Goal: Task Accomplishment & Management: Use online tool/utility

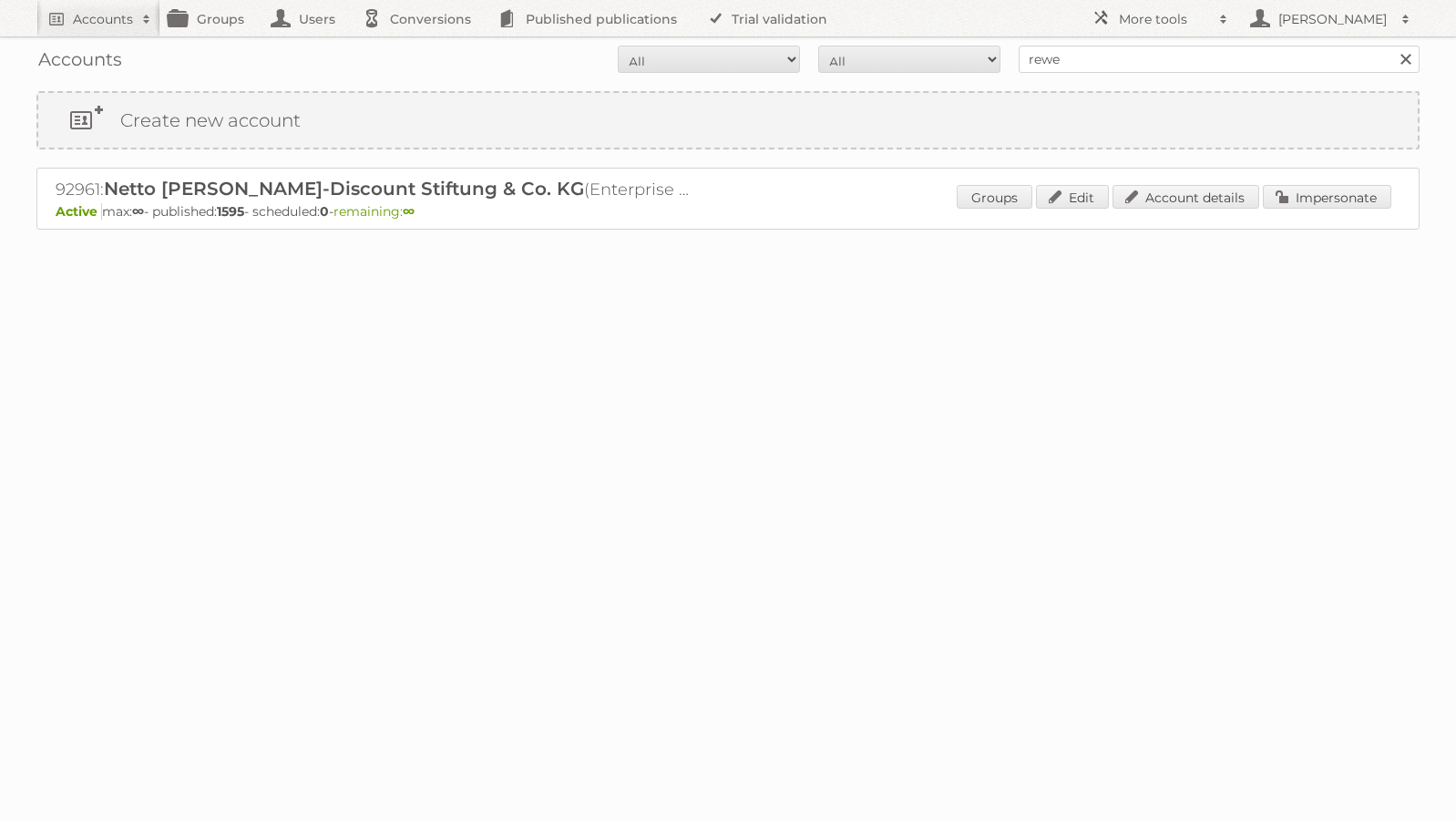
type input "REWE International Dienstleistungs GmbH"
click at [1391, 46] on input "Search" at bounding box center [1405, 59] width 27 height 27
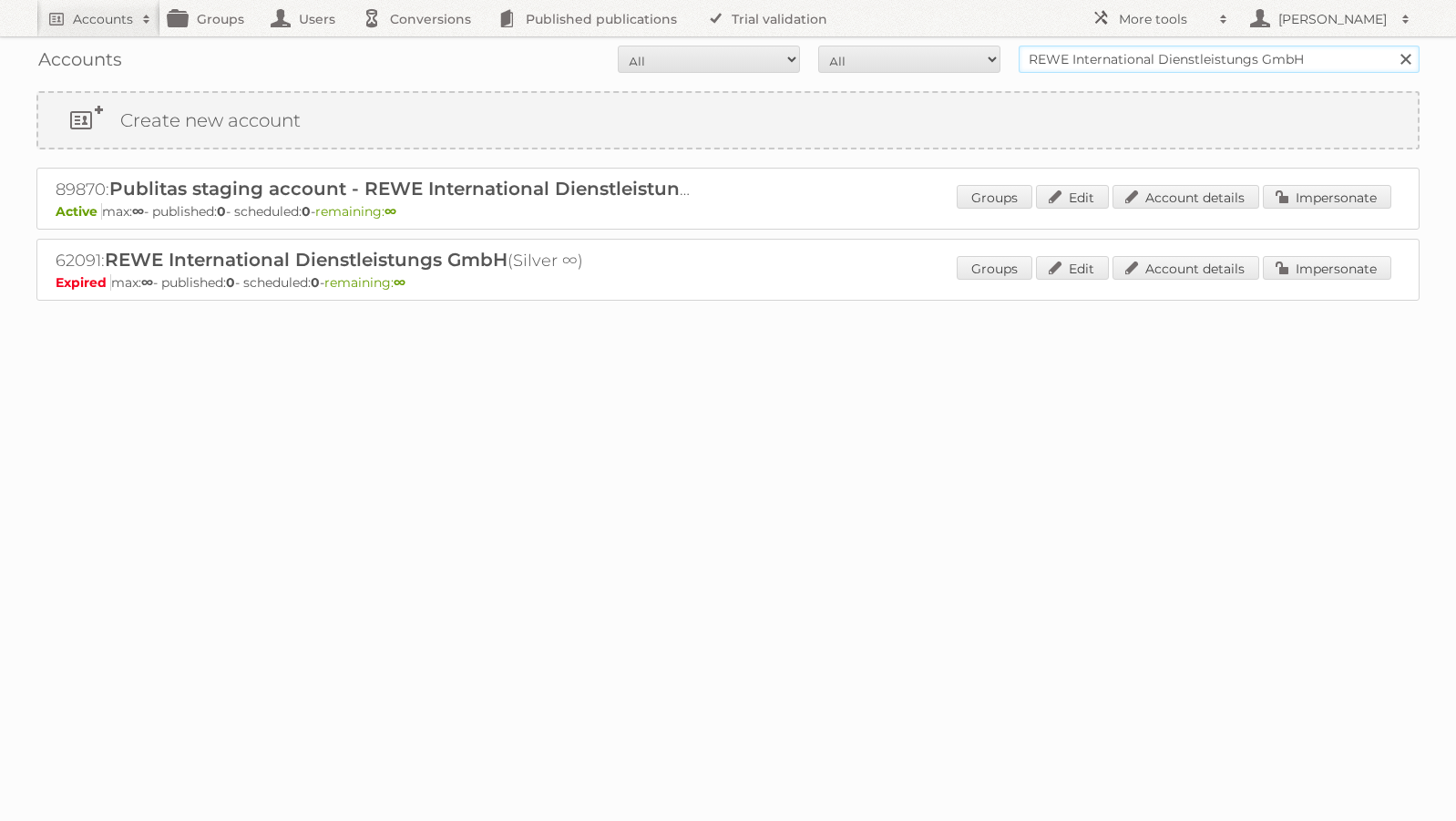
drag, startPoint x: 1067, startPoint y: 62, endPoint x: 1345, endPoint y: 79, distance: 278.5
click at [1345, 79] on div "Accounts All Active Expired Pending All Paid Trials Self service REWE Internati…" at bounding box center [728, 59] width 1383 height 46
type input "REWE"
click at [1391, 46] on input "Search" at bounding box center [1405, 59] width 27 height 27
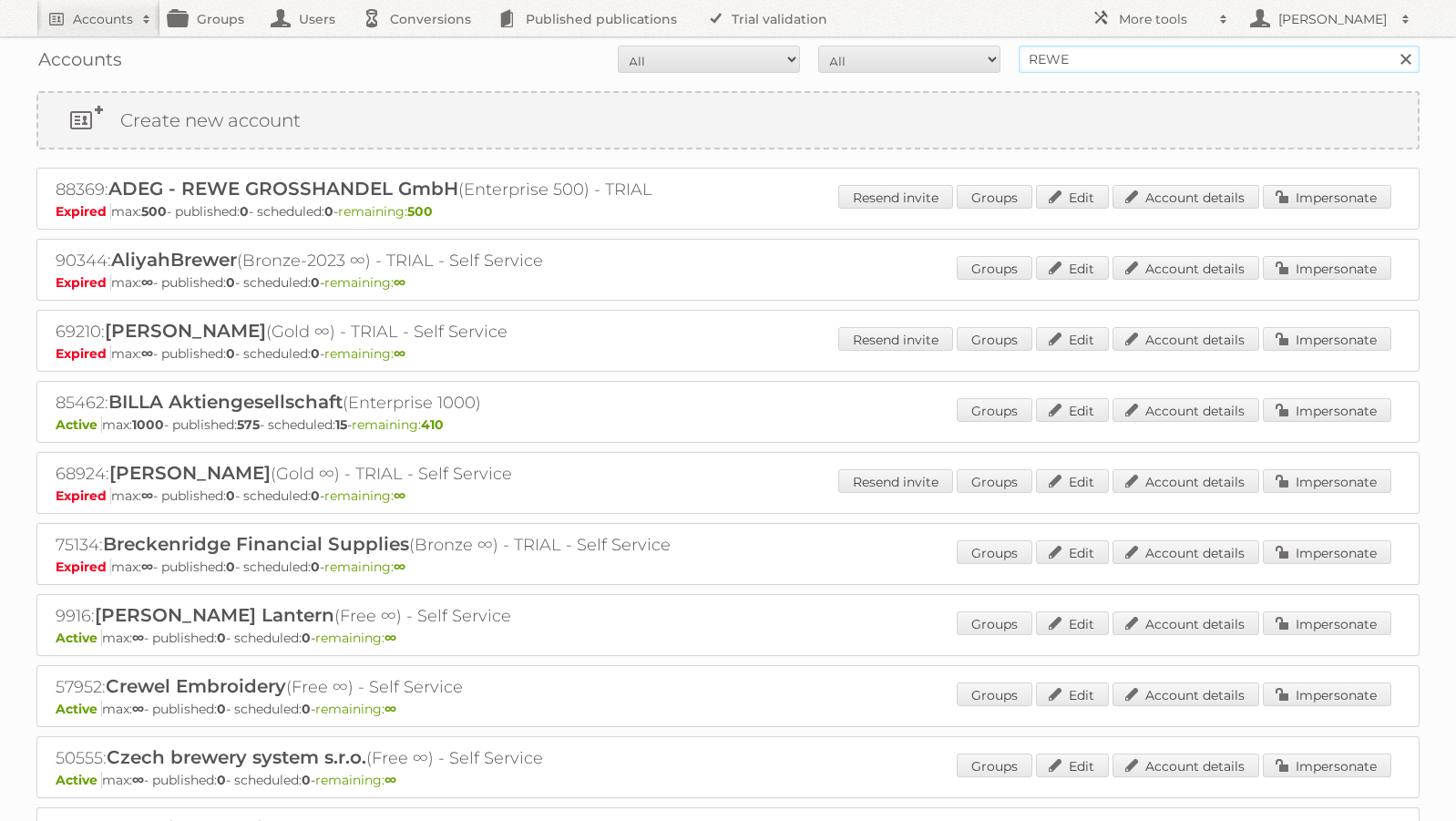
click at [1093, 56] on input "REWE" at bounding box center [1219, 59] width 401 height 27
type input "@rewe"
click at [1391, 46] on input "Search" at bounding box center [1405, 59] width 27 height 27
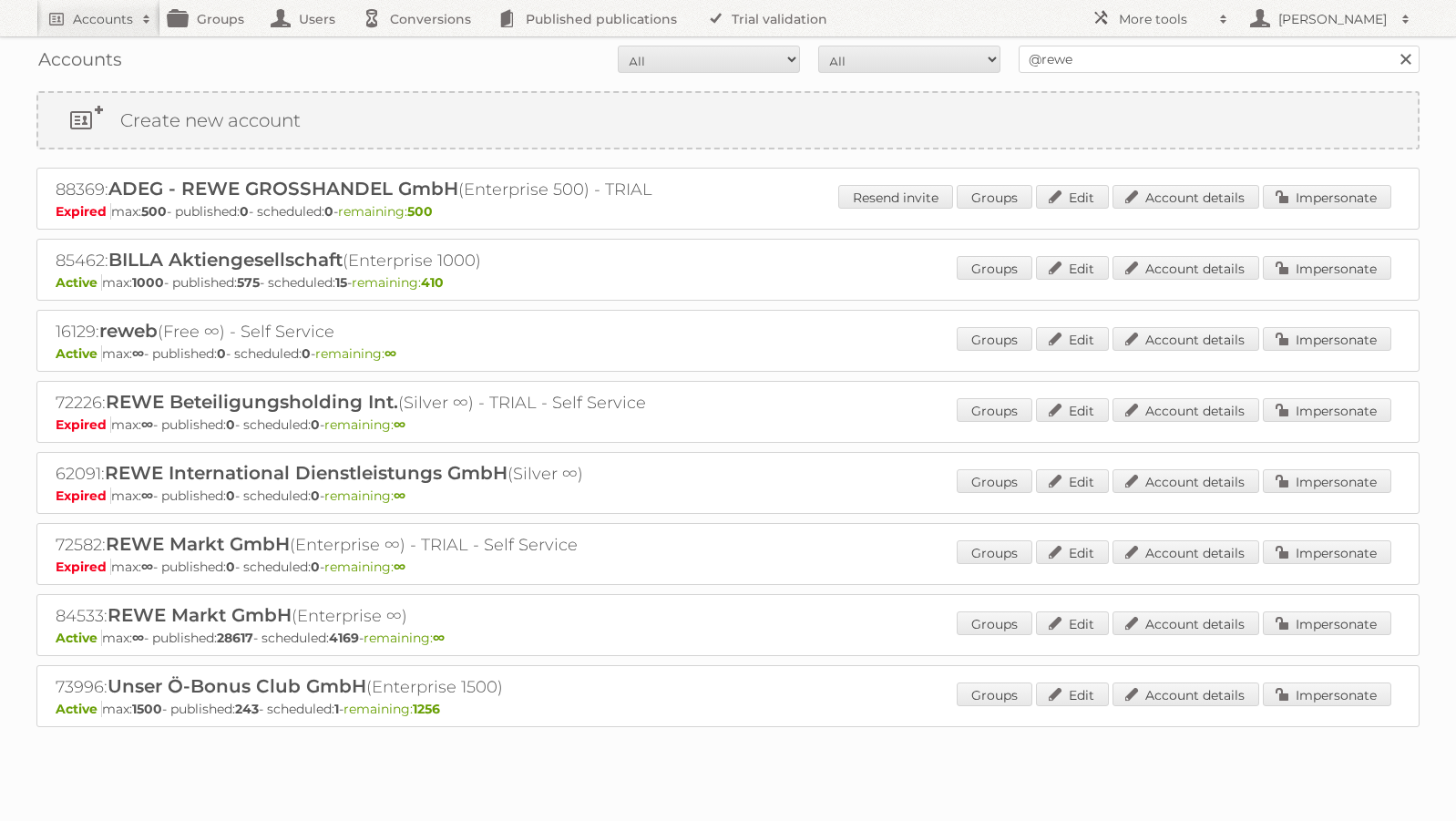
scroll to position [30, 0]
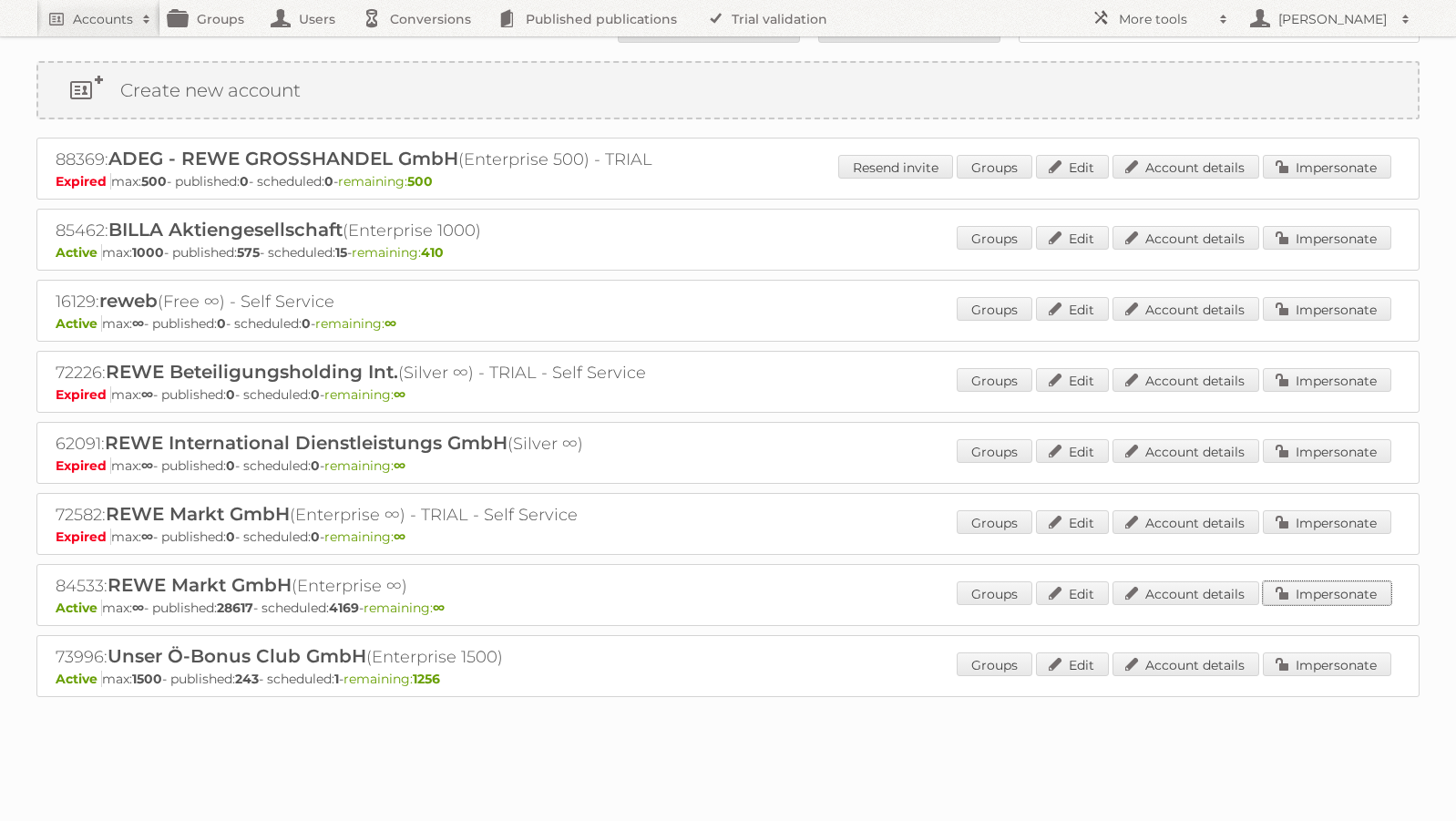
click at [1302, 593] on link "Impersonate" at bounding box center [1326, 593] width 129 height 24
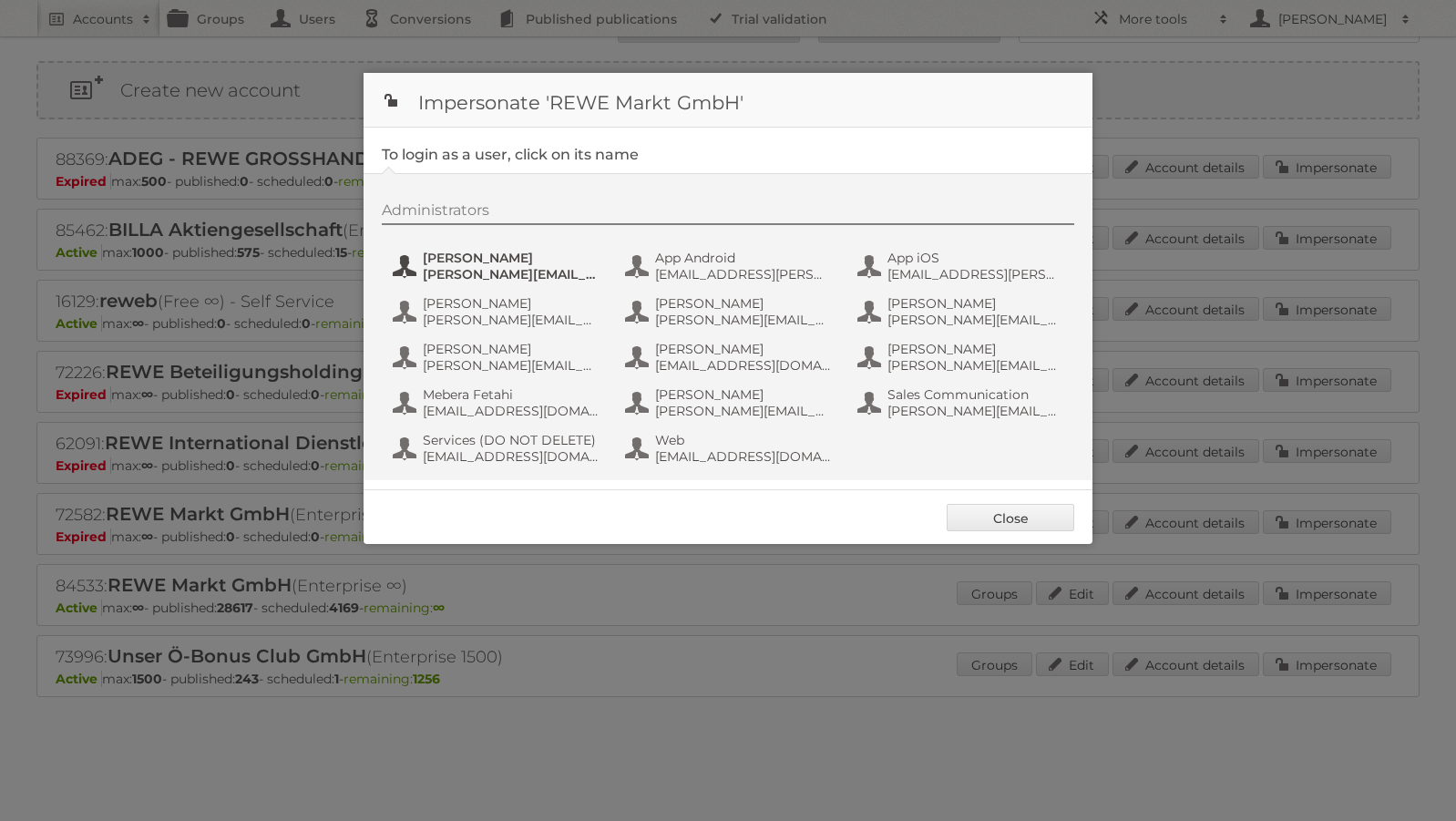
click at [519, 254] on span "Alexandra Ramroth Bell" at bounding box center [511, 258] width 176 height 16
